Goal: Complete application form

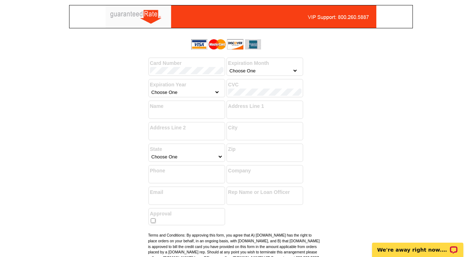
select select "9"
select select "2030"
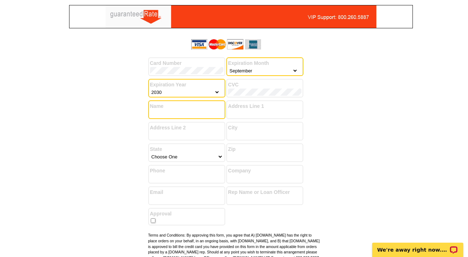
click at [194, 113] on input "Name" at bounding box center [186, 113] width 73 height 7
click at [191, 109] on label "Name" at bounding box center [186, 106] width 73 height 8
click at [186, 111] on input "M" at bounding box center [186, 113] width 73 height 7
type input "[PERSON_NAME]"
type input "[STREET_ADDRESS]"
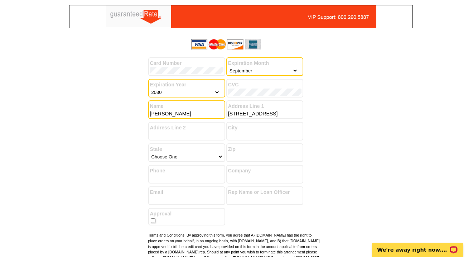
type input "Roanoke"
select select "45"
type input "76262"
type input "5039202856"
type input "[PERSON_NAME]"
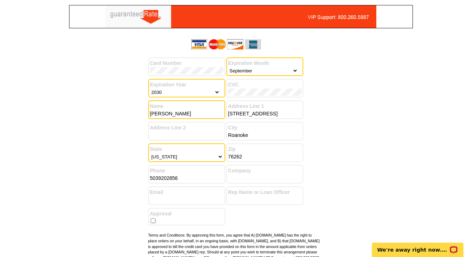
click at [349, 146] on div "Success! You have successfully submitted your billing information. Add another …" at bounding box center [233, 160] width 343 height 248
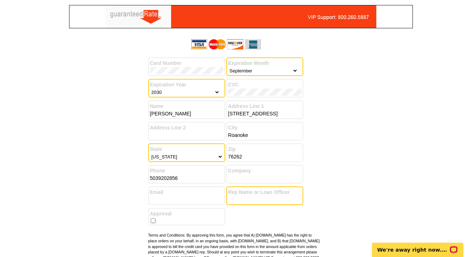
click at [243, 199] on input "Rep Name or Loan Officer" at bounding box center [264, 199] width 73 height 7
type input "[PERSON_NAME]"
click at [199, 197] on input "Email" at bounding box center [186, 199] width 73 height 7
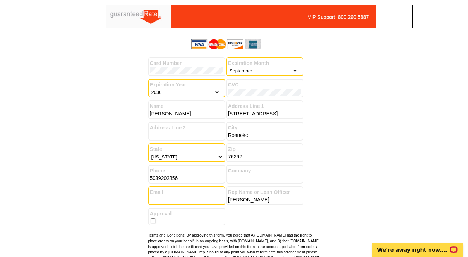
type input "[EMAIL_ADDRESS][DOMAIN_NAME]"
click at [253, 174] on label "Company" at bounding box center [264, 171] width 73 height 8
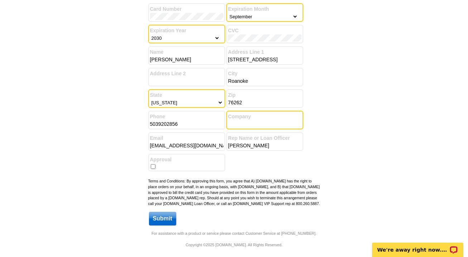
scroll to position [54, 0]
click at [162, 219] on input "Submit" at bounding box center [162, 218] width 27 height 14
click at [154, 165] on input "checkbox" at bounding box center [153, 165] width 5 height 5
checkbox input "true"
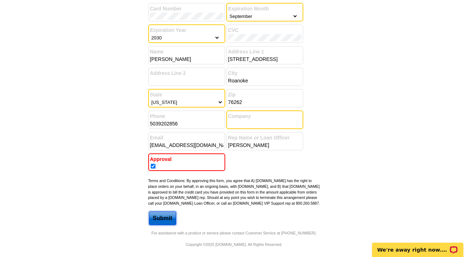
click at [163, 222] on input "Submit" at bounding box center [162, 218] width 27 height 14
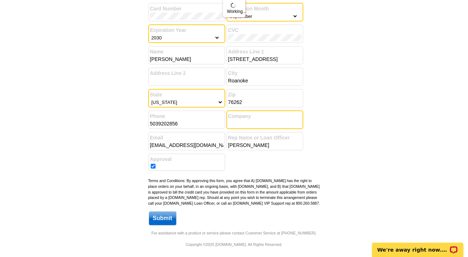
scroll to position [0, 0]
